Goal: Navigation & Orientation: Find specific page/section

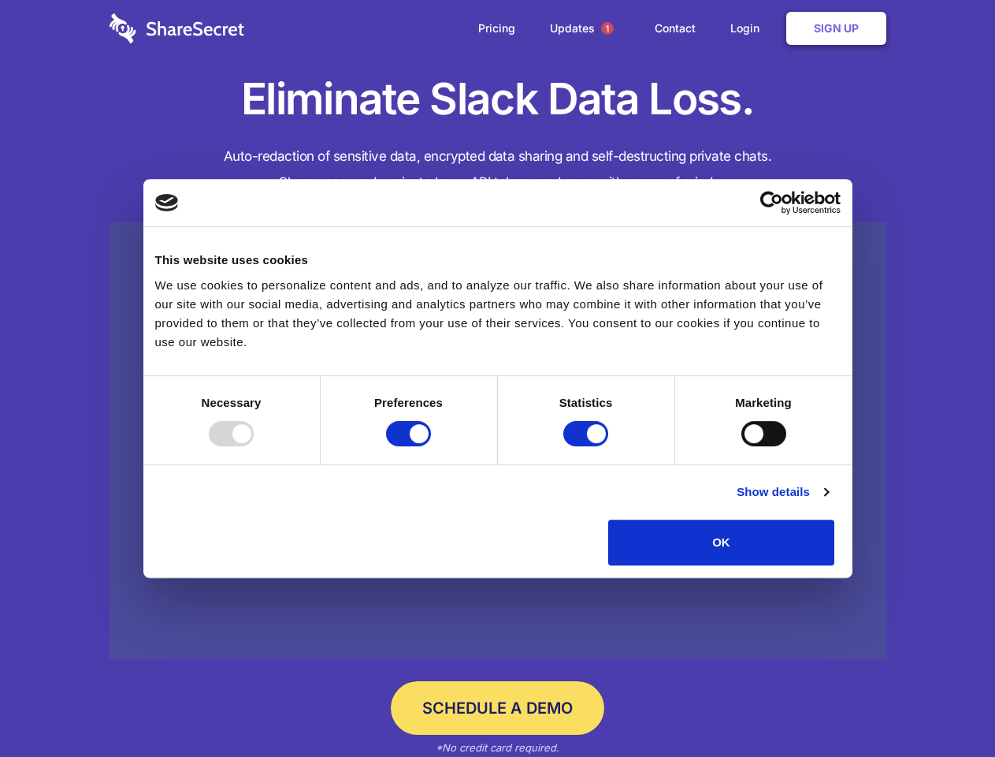
click at [254, 446] on div at bounding box center [231, 433] width 45 height 25
click at [431, 446] on input "Preferences" at bounding box center [408, 433] width 45 height 25
checkbox input "false"
click at [588, 446] on input "Statistics" at bounding box center [586, 433] width 45 height 25
checkbox input "false"
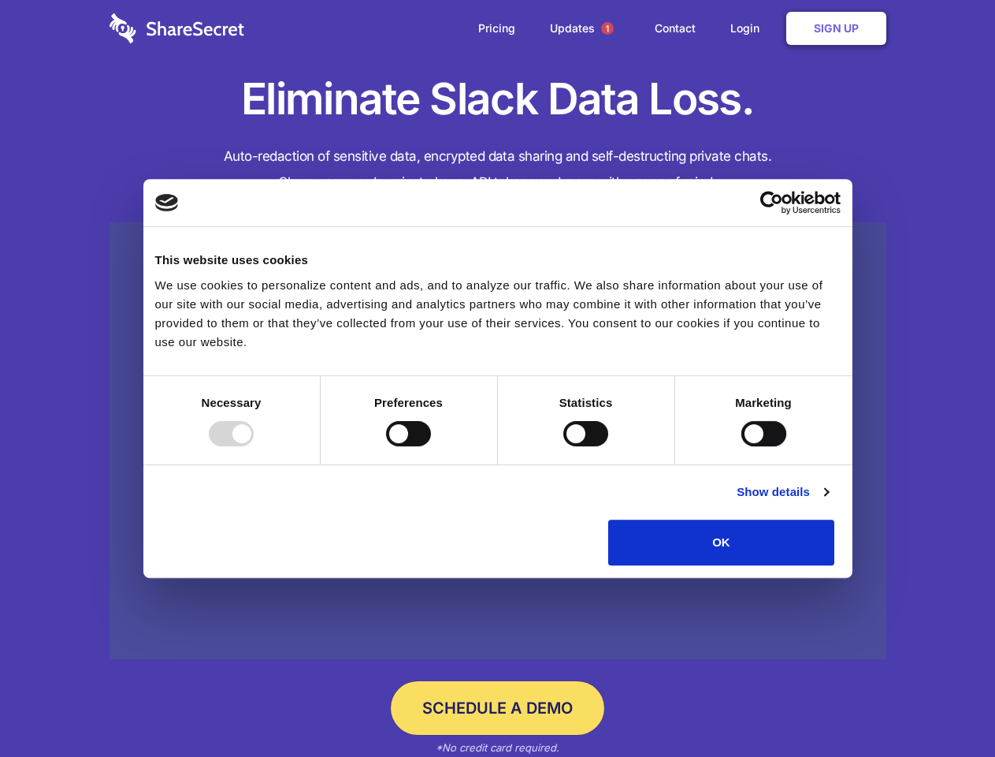
click at [742, 446] on input "Marketing" at bounding box center [764, 433] width 45 height 25
checkbox input "true"
click at [828, 501] on link "Show details" at bounding box center [782, 491] width 91 height 19
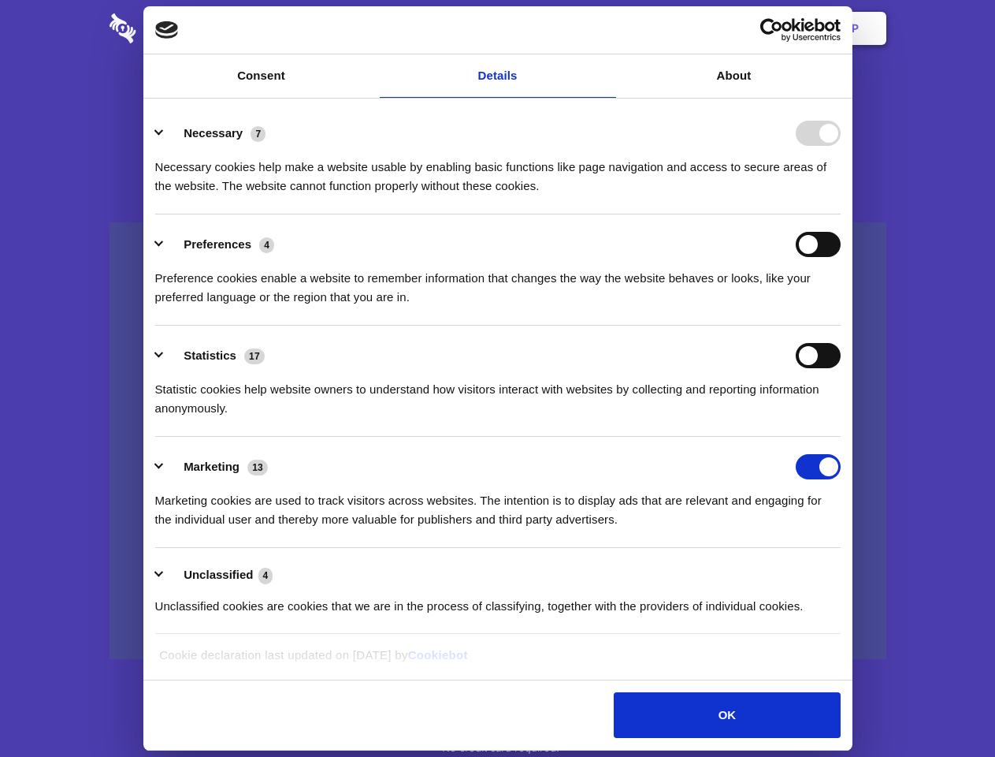
click at [841, 214] on li "Necessary 7 Necessary cookies help make a website usable by enabling basic func…" at bounding box center [498, 158] width 686 height 111
click at [607, 28] on span "1" at bounding box center [607, 28] width 13 height 13
